Goal: Share content

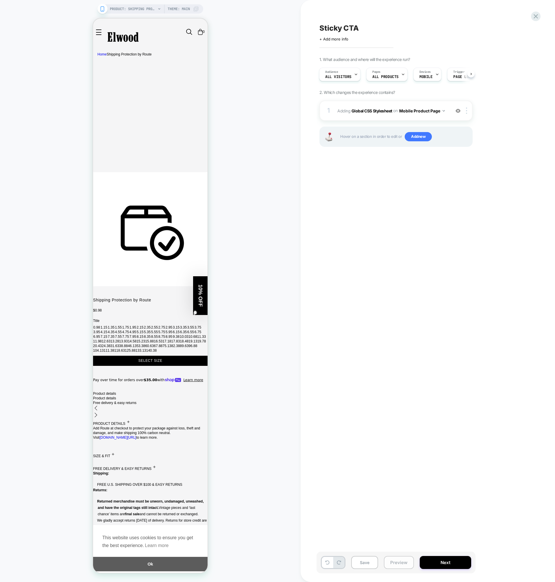
click at [398, 565] on button "Preview" at bounding box center [399, 562] width 30 height 13
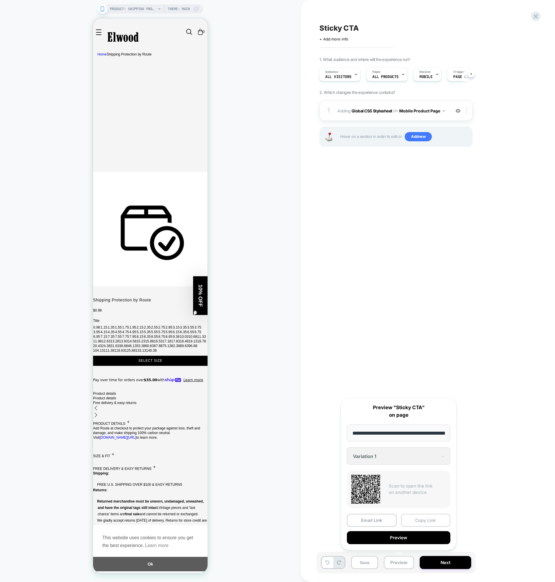
click at [417, 521] on button "Copy Link" at bounding box center [426, 520] width 50 height 13
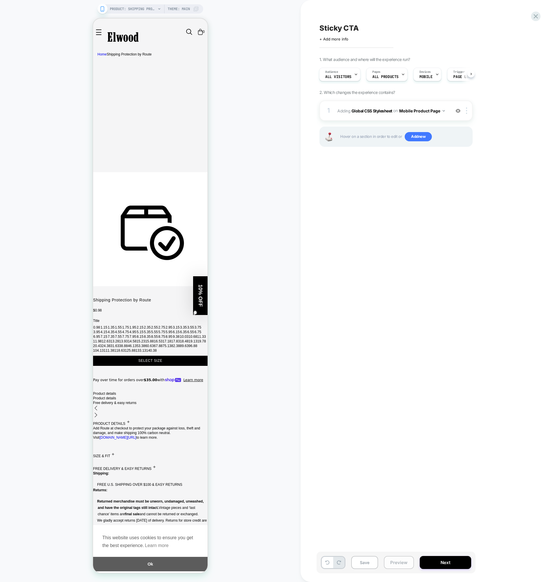
click at [398, 560] on button "Preview" at bounding box center [399, 562] width 30 height 13
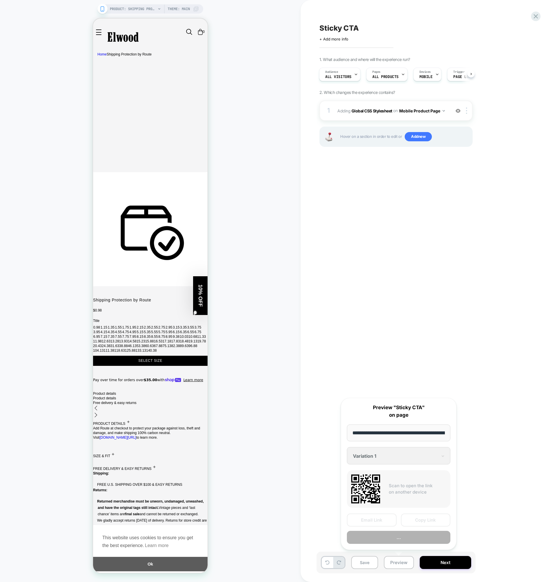
scroll to position [0, 58]
click at [431, 524] on button "Copy Link" at bounding box center [426, 520] width 50 height 13
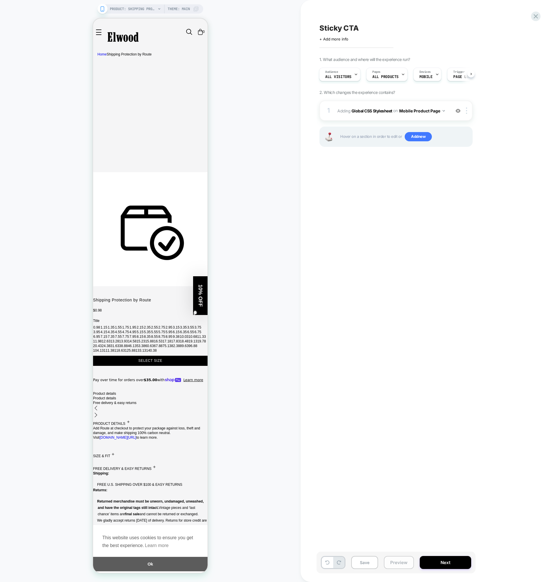
click at [398, 562] on button "Preview" at bounding box center [399, 562] width 30 height 13
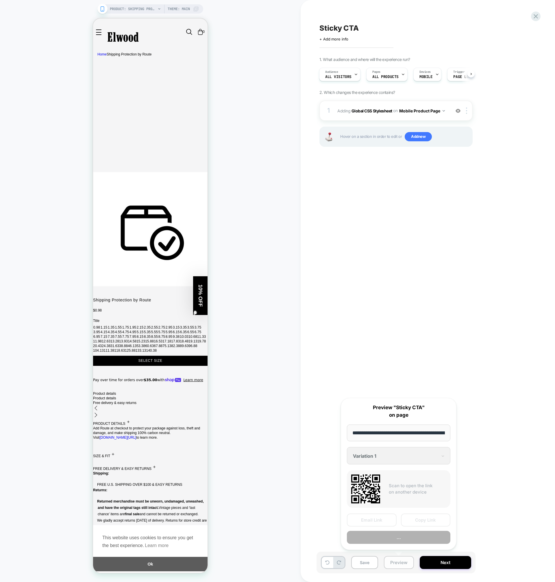
scroll to position [0, 58]
click at [425, 520] on button "Copy Link" at bounding box center [426, 520] width 50 height 13
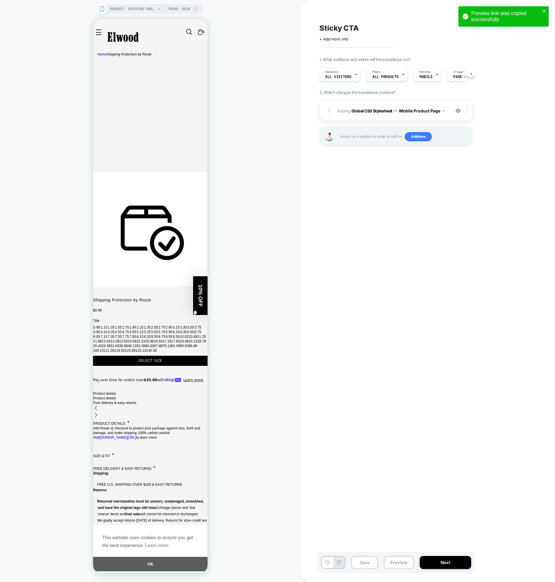
click at [402, 569] on div "Save Preview Next" at bounding box center [395, 563] width 159 height 22
click at [401, 563] on button "Preview" at bounding box center [399, 562] width 30 height 13
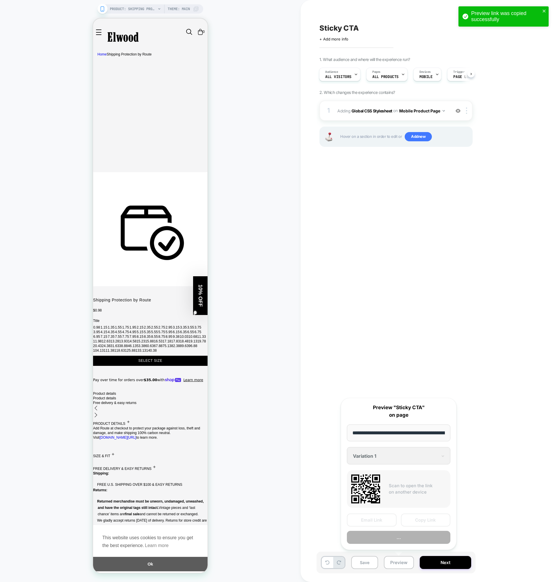
scroll to position [0, 58]
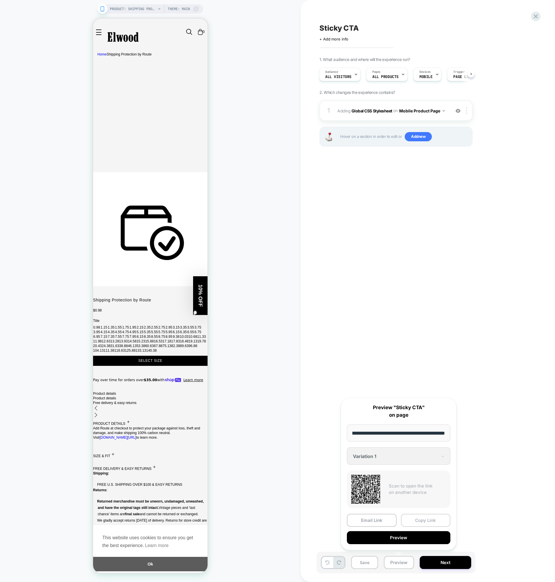
click at [427, 522] on button "Copy Link" at bounding box center [426, 520] width 50 height 13
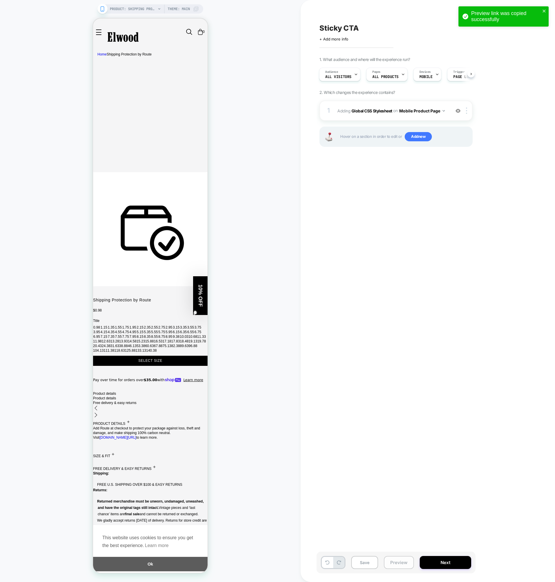
click at [394, 563] on button "Preview" at bounding box center [399, 562] width 30 height 13
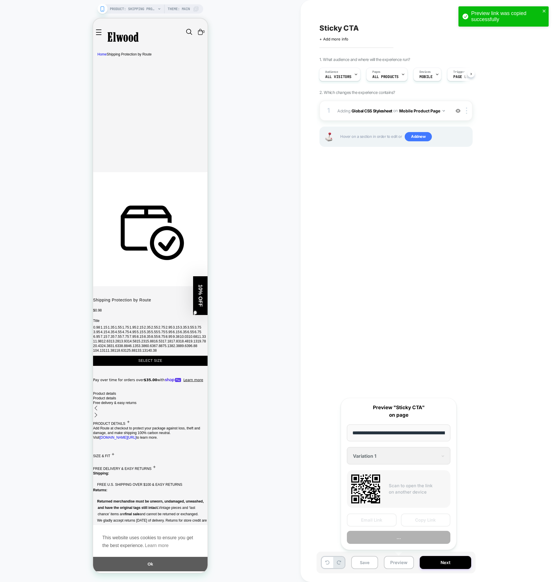
scroll to position [0, 58]
click at [418, 524] on button "Copy Link" at bounding box center [426, 520] width 50 height 13
